Goal: Information Seeking & Learning: Learn about a topic

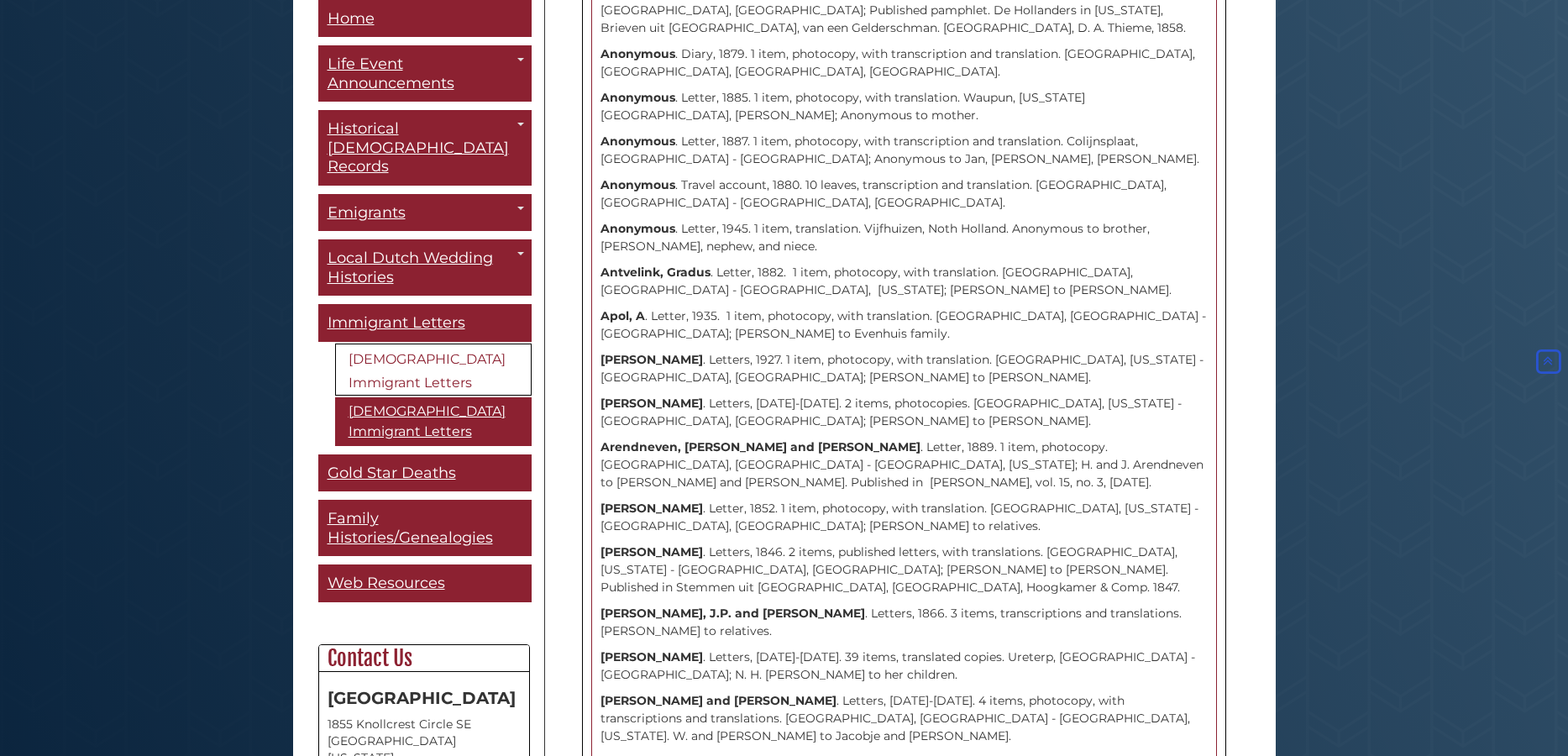
scroll to position [2479, 0]
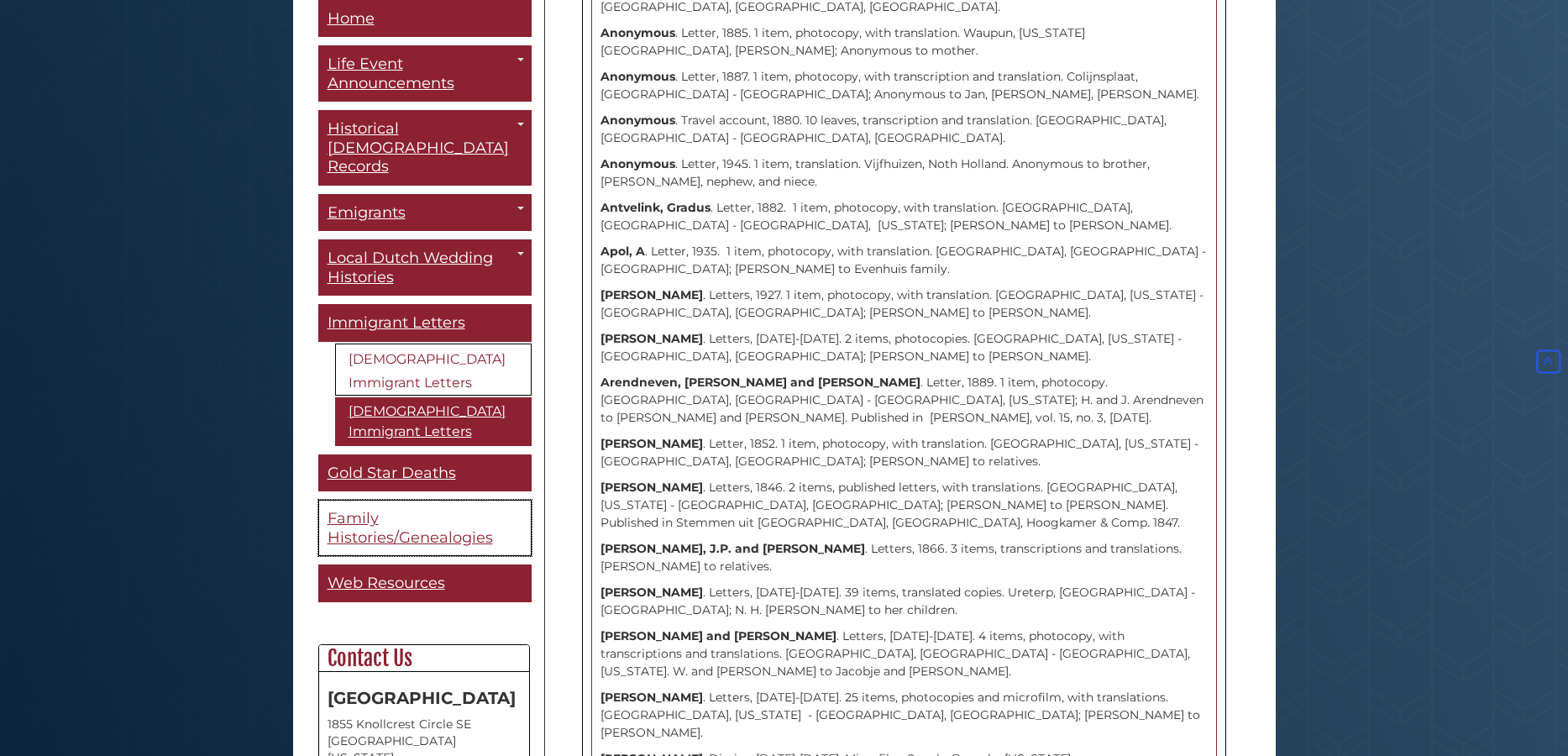
click at [372, 509] on span "Family Histories/Genealogies" at bounding box center [410, 527] width 165 height 37
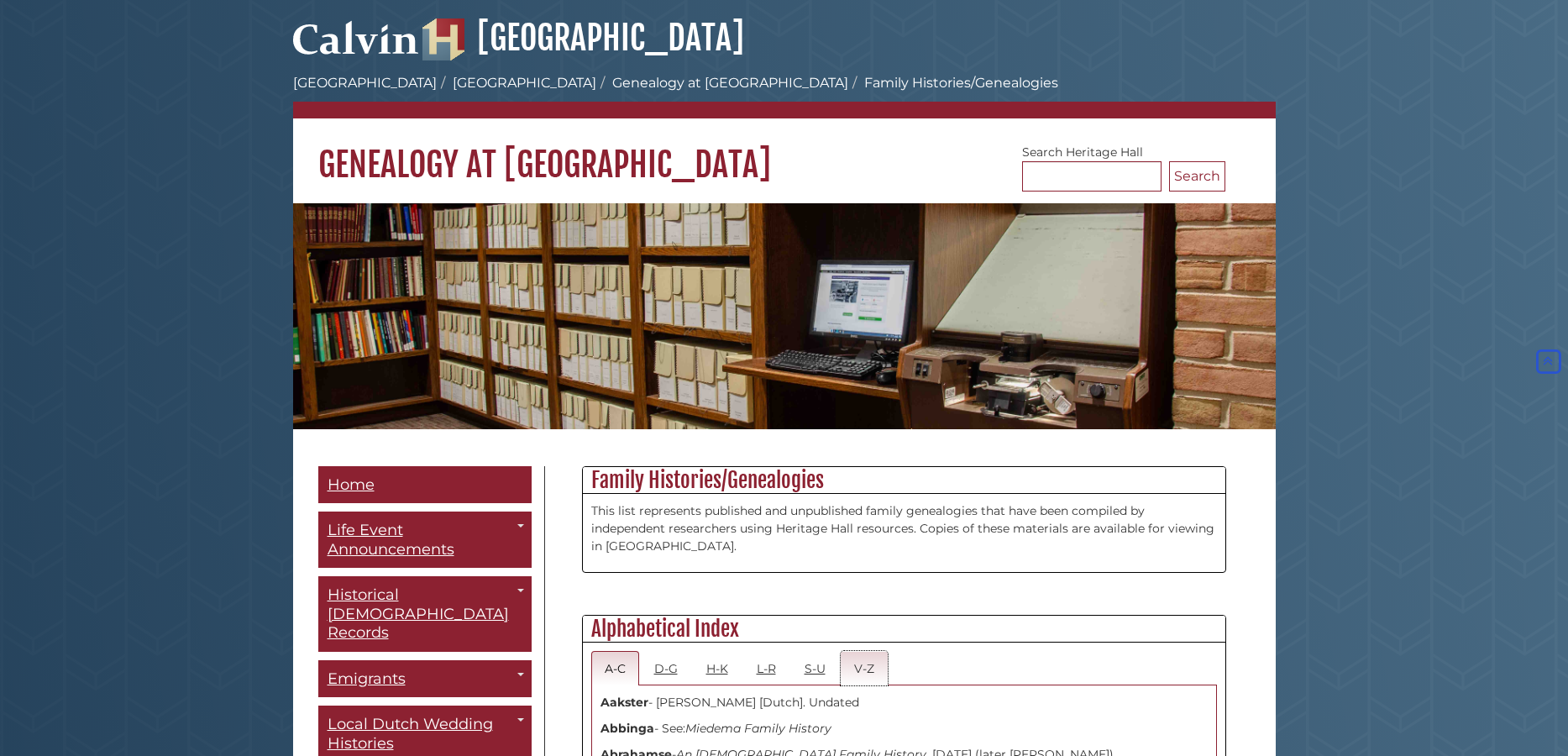
click at [855, 651] on link "V-Z" at bounding box center [863, 668] width 47 height 35
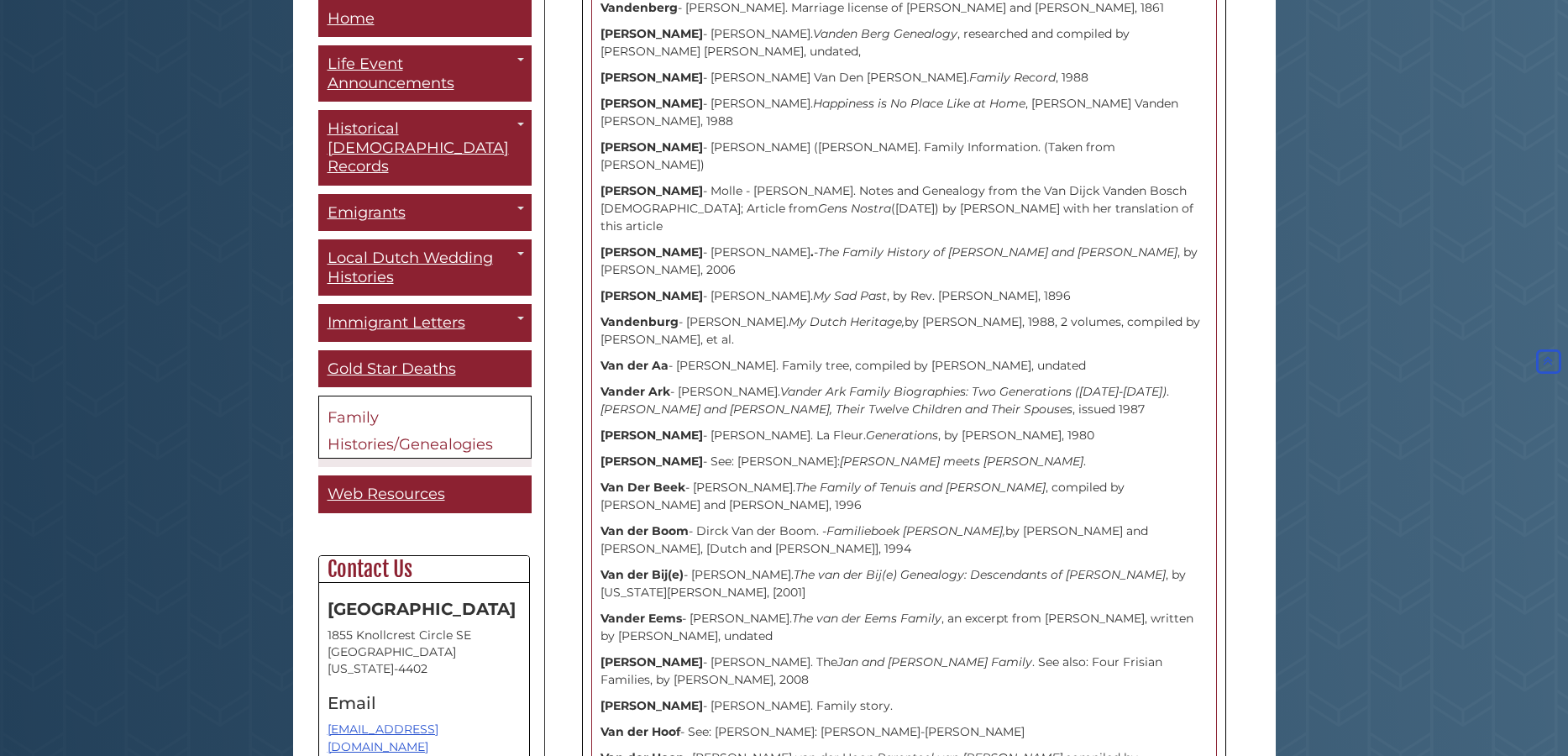
scroll to position [1723, 0]
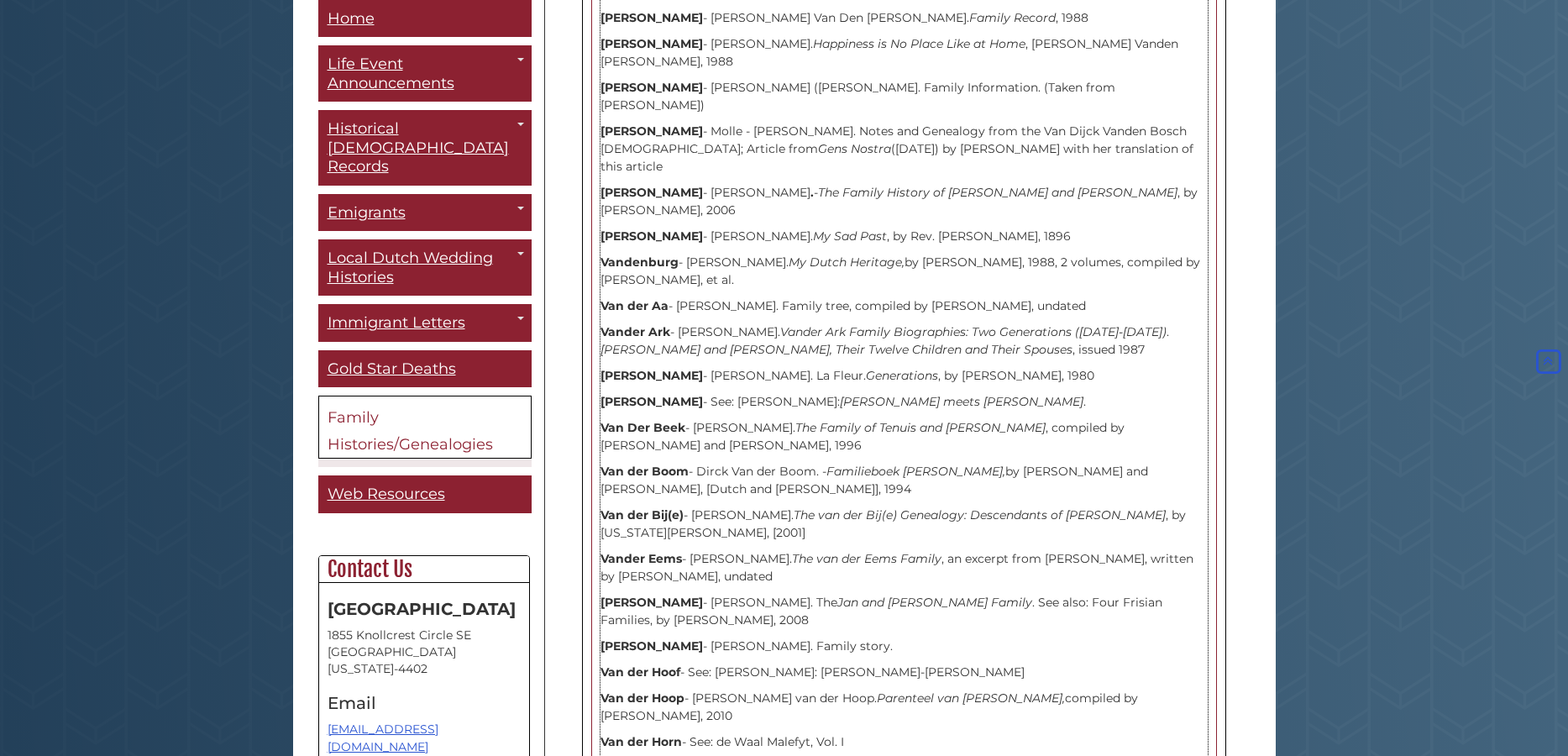
drag, startPoint x: 1104, startPoint y: 486, endPoint x: 1096, endPoint y: 501, distance: 17.0
click at [1096, 593] on p "Vander Heide - Jan Vander Heide. The Jan and Jantje Vander Heide Family . See a…" at bounding box center [904, 611] width 607 height 36
copy p "Four Frisian Families, by Thomas Holwerda, 2008"
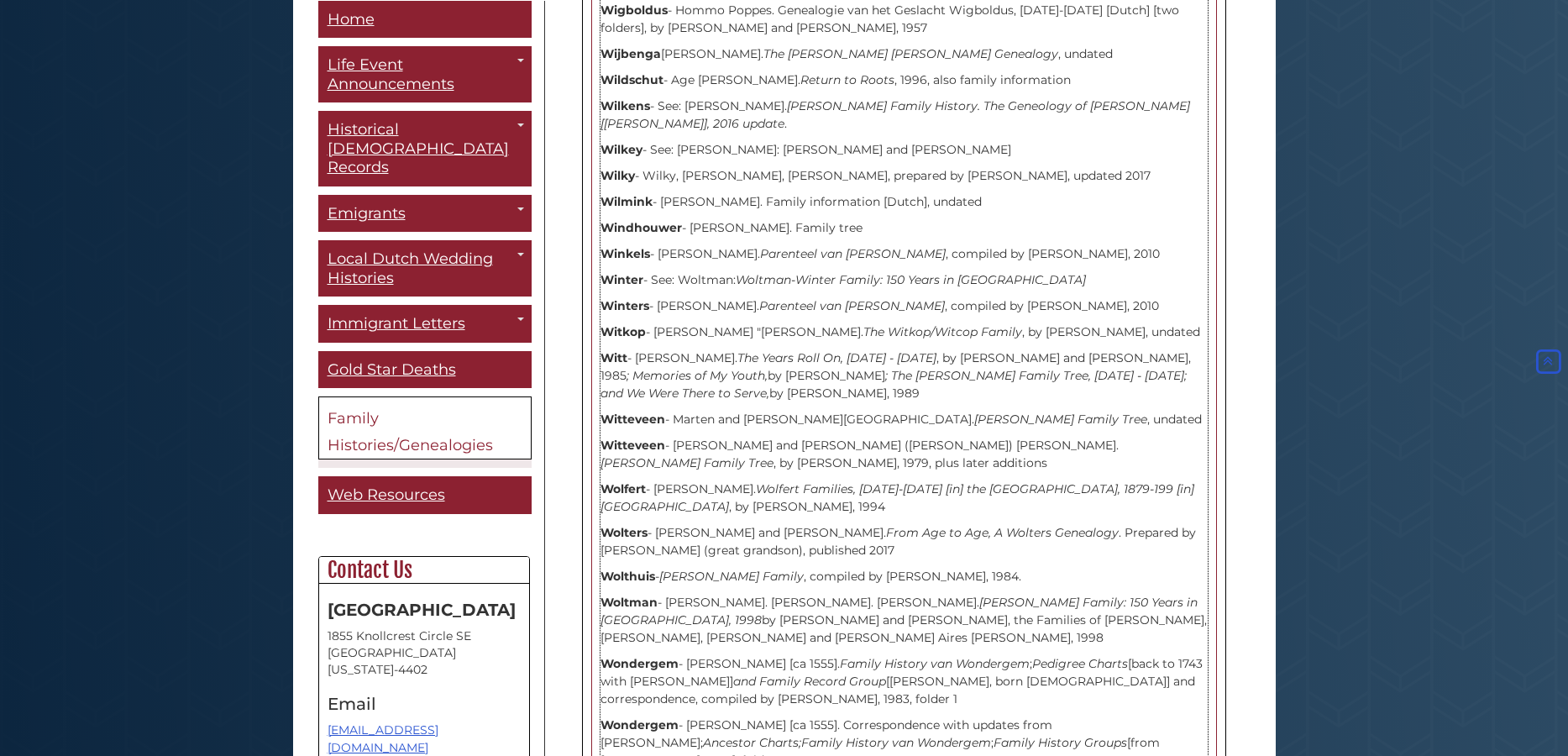
scroll to position [11198, 0]
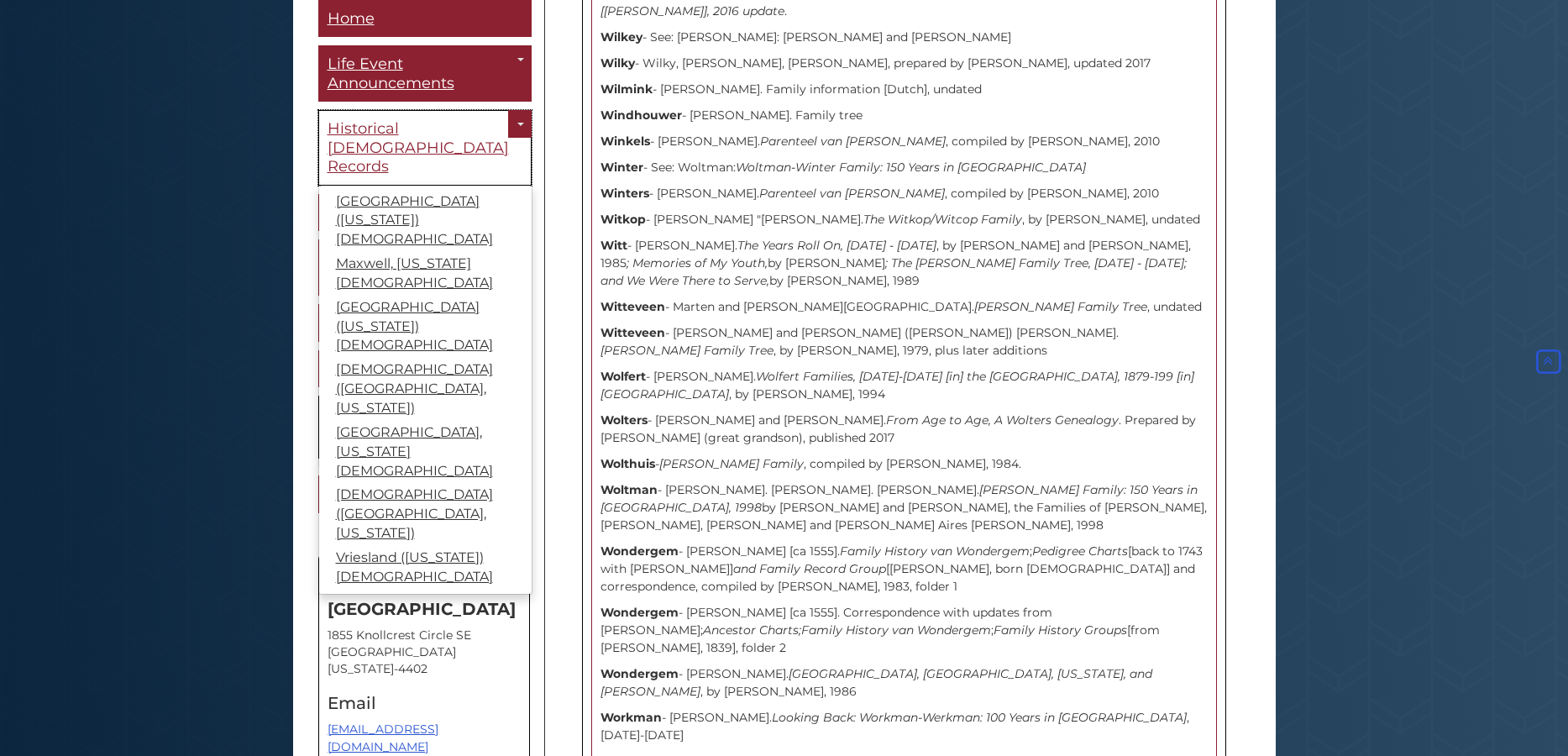
click at [458, 127] on link "Historical [DEMOGRAPHIC_DATA] Records" at bounding box center [424, 148] width 213 height 76
